Goal: Task Accomplishment & Management: Manage account settings

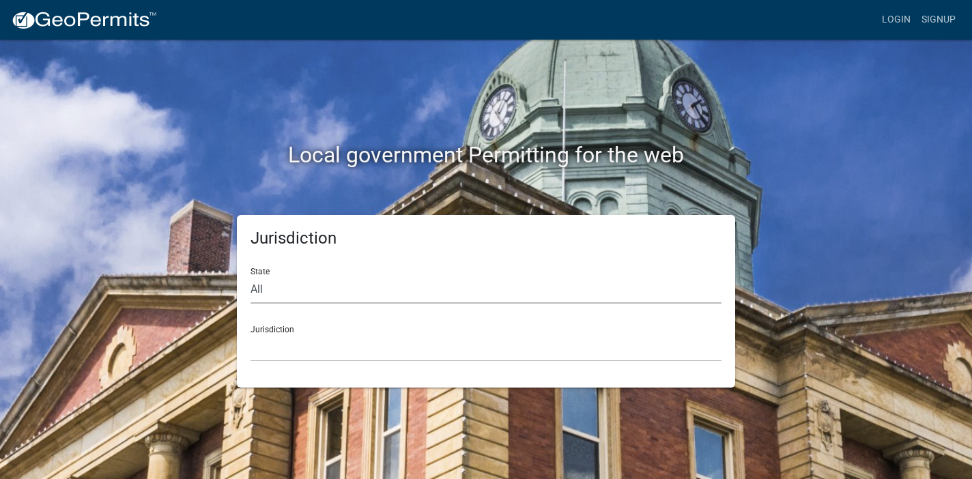
click at [396, 299] on select "All [US_STATE] [US_STATE] [US_STATE] [US_STATE] [US_STATE] [US_STATE] [US_STATE…" at bounding box center [486, 290] width 471 height 28
select select "[US_STATE]"
click at [251, 276] on select "All [US_STATE] [US_STATE] [US_STATE] [US_STATE] [US_STATE] [US_STATE] [US_STATE…" at bounding box center [486, 290] width 471 height 28
click at [386, 359] on select "City of [GEOGRAPHIC_DATA], [US_STATE] City of [GEOGRAPHIC_DATA], [US_STATE] Cit…" at bounding box center [486, 348] width 471 height 28
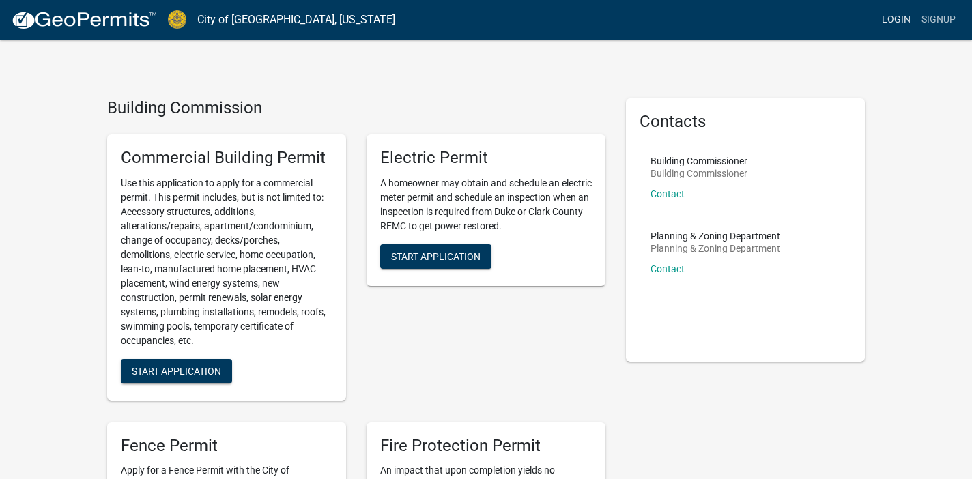
click at [902, 17] on link "Login" at bounding box center [896, 20] width 40 height 26
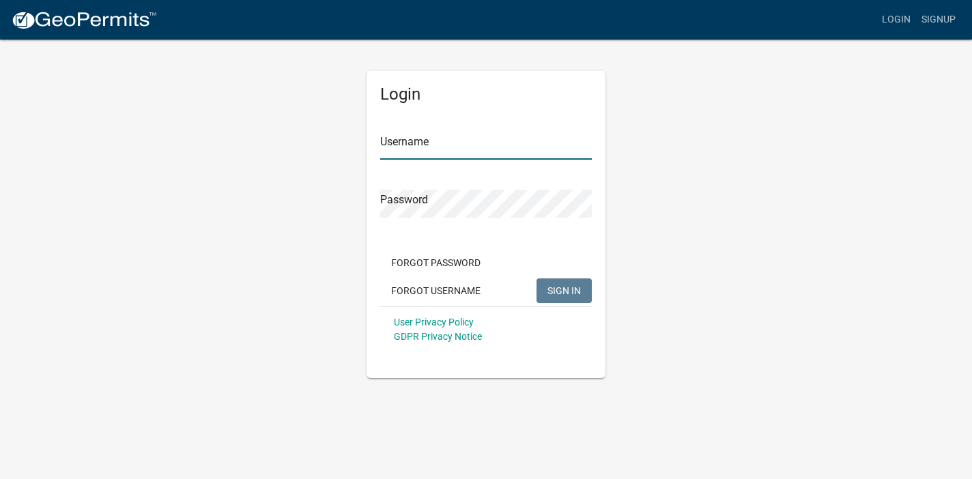
type input "Trsharp72"
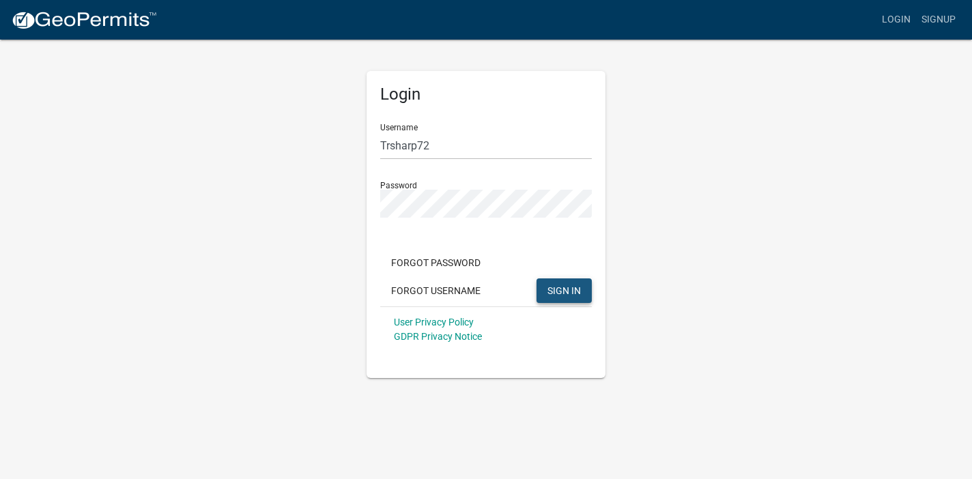
click at [565, 287] on span "SIGN IN" at bounding box center [563, 290] width 33 height 11
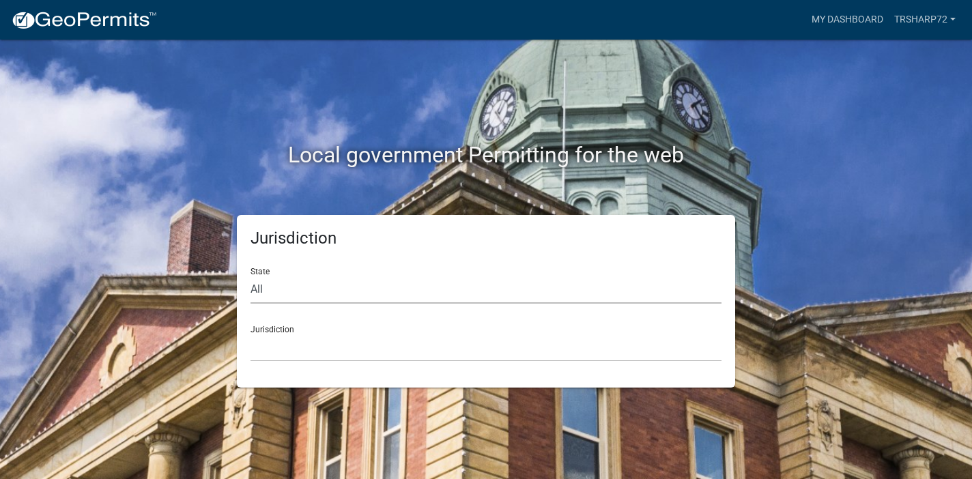
click at [472, 292] on select "All [US_STATE] [US_STATE] [US_STATE] [US_STATE] [US_STATE] [US_STATE] [US_STATE…" at bounding box center [486, 290] width 471 height 28
select select "[US_STATE]"
click at [251, 276] on select "All [US_STATE] [US_STATE] [US_STATE] [US_STATE] [US_STATE] [US_STATE] [US_STATE…" at bounding box center [486, 290] width 471 height 28
click at [453, 356] on select "City of [GEOGRAPHIC_DATA], [US_STATE] City of [GEOGRAPHIC_DATA], [US_STATE] Cit…" at bounding box center [486, 348] width 471 height 28
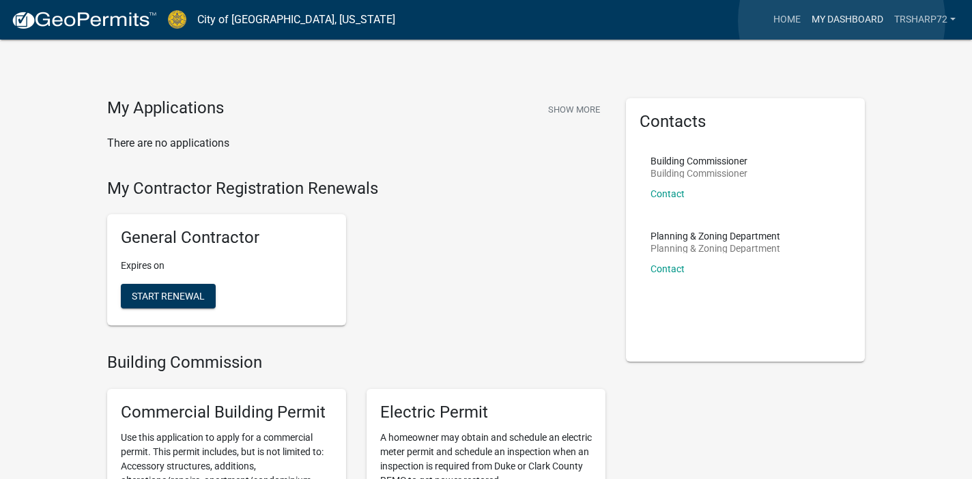
click at [842, 20] on link "My Dashboard" at bounding box center [847, 20] width 83 height 26
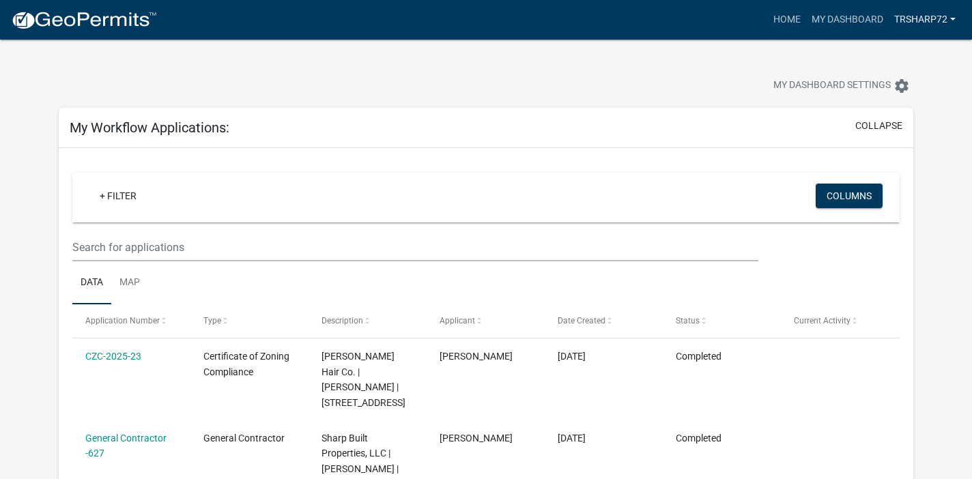
click at [913, 17] on link "Trsharp72" at bounding box center [925, 20] width 72 height 26
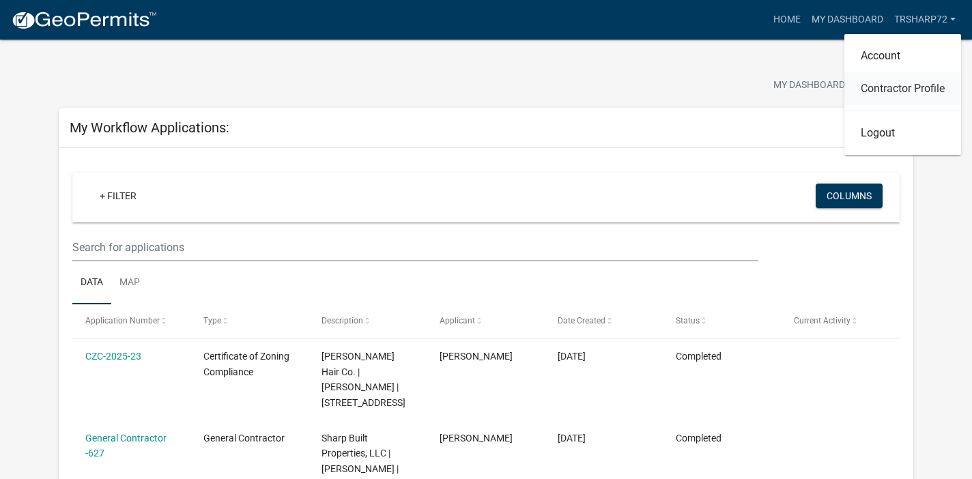
click at [894, 90] on link "Contractor Profile" at bounding box center [902, 88] width 117 height 33
